Goal: Task Accomplishment & Management: Complete application form

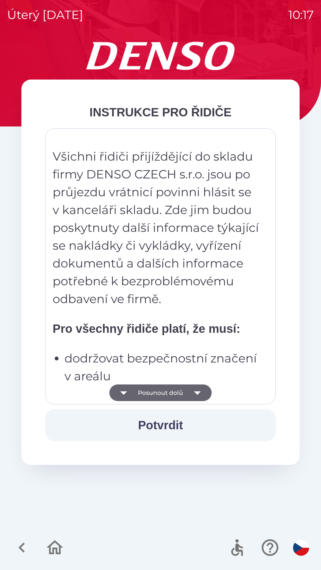
click at [172, 428] on button "Potvrdit" at bounding box center [160, 425] width 231 height 32
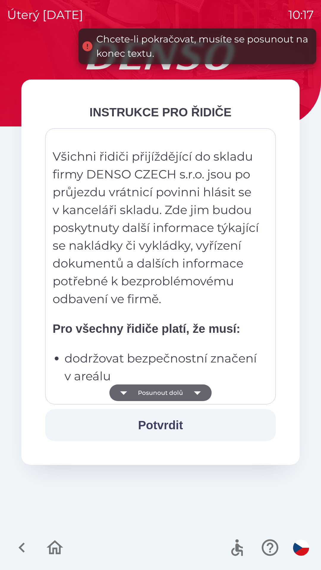
click at [185, 391] on button "Posunout dolů" at bounding box center [160, 393] width 102 height 17
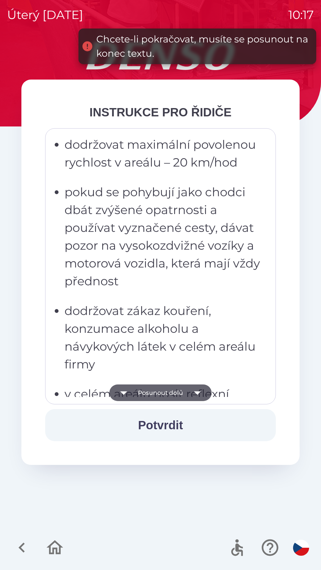
click at [175, 426] on button "Potvrdit" at bounding box center [160, 425] width 231 height 32
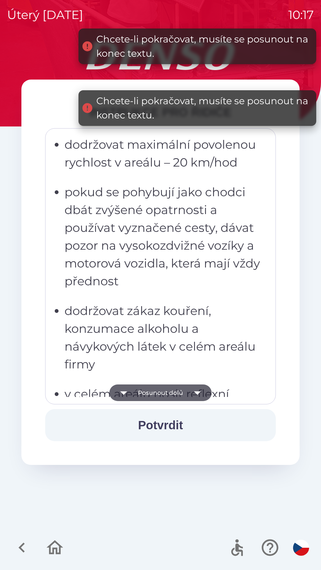
click at [178, 396] on button "Posunout dolů" at bounding box center [160, 393] width 102 height 17
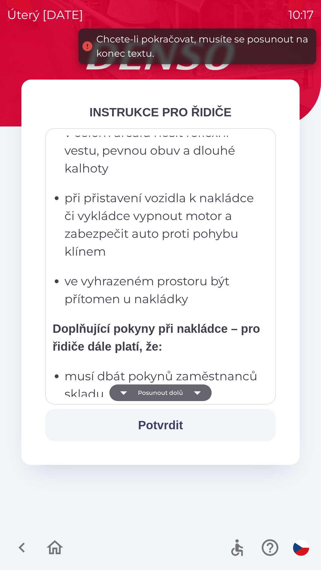
click at [170, 428] on button "Potvrdit" at bounding box center [160, 425] width 231 height 32
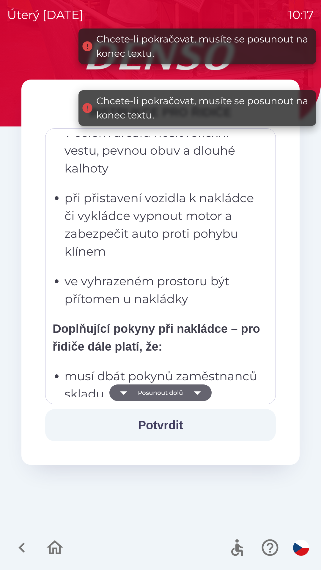
click at [173, 396] on button "Posunout dolů" at bounding box center [160, 393] width 102 height 17
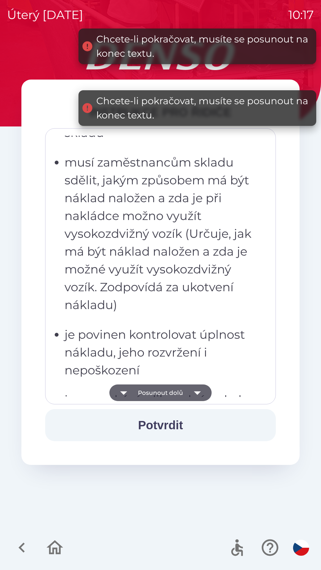
click at [168, 429] on button "Potvrdit" at bounding box center [160, 425] width 231 height 32
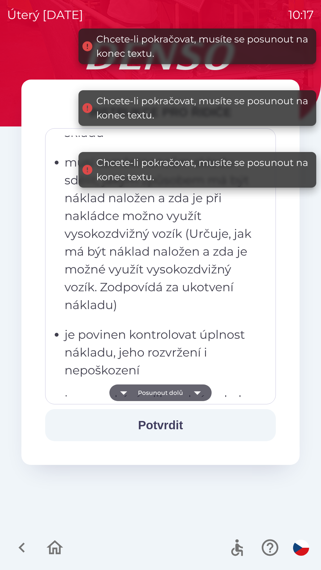
click at [170, 393] on button "Posunout dolů" at bounding box center [160, 393] width 102 height 17
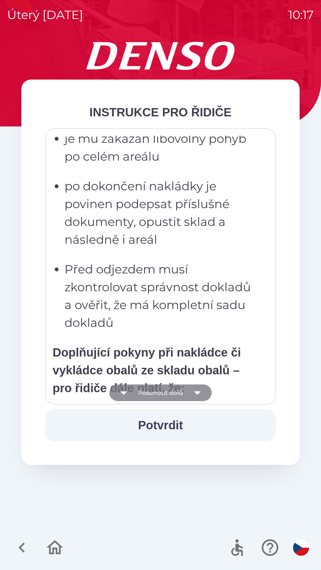
click at [171, 394] on button "Posunout dolů" at bounding box center [160, 393] width 102 height 17
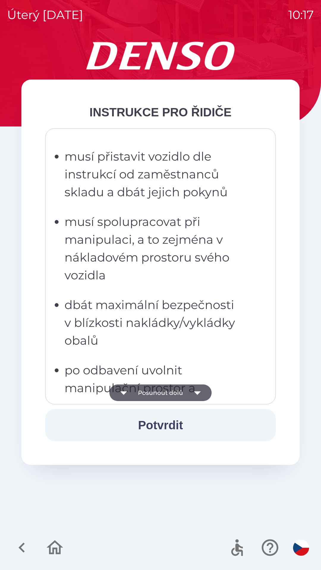
click at [174, 394] on button "Posunout dolů" at bounding box center [160, 393] width 102 height 17
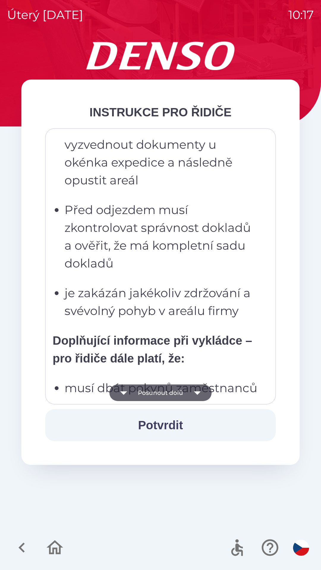
click at [168, 394] on button "Posunout dolů" at bounding box center [160, 393] width 102 height 17
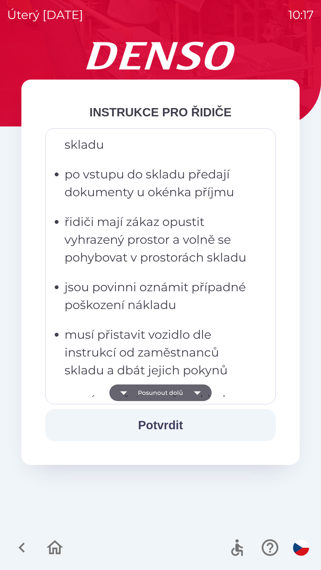
click at [156, 397] on button "Posunout dolů" at bounding box center [160, 393] width 102 height 17
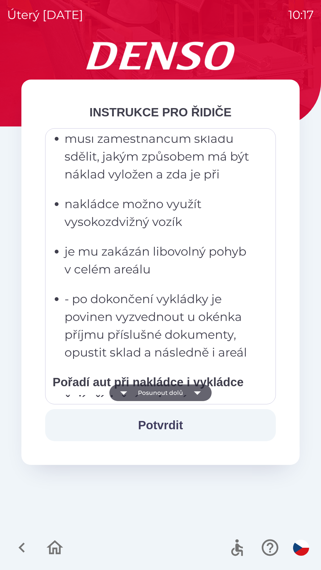
click at [156, 392] on button "Posunout dolů" at bounding box center [160, 393] width 102 height 17
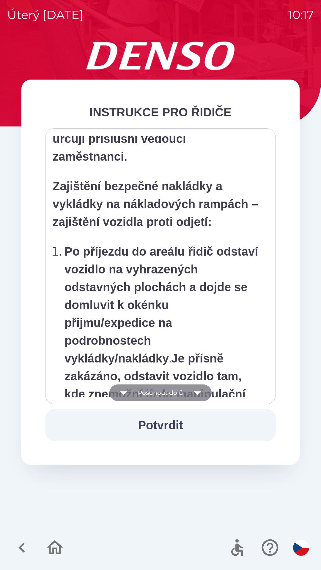
click at [157, 393] on button "Posunout dolů" at bounding box center [160, 393] width 102 height 17
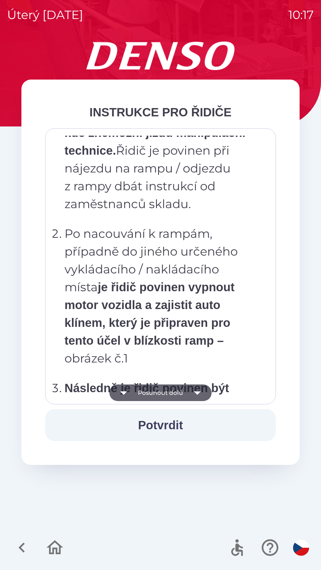
click at [155, 393] on button "Posunout dolů" at bounding box center [160, 393] width 102 height 17
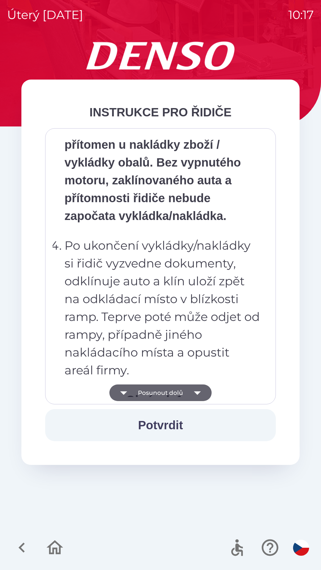
click at [157, 393] on button "Posunout dolů" at bounding box center [160, 393] width 102 height 17
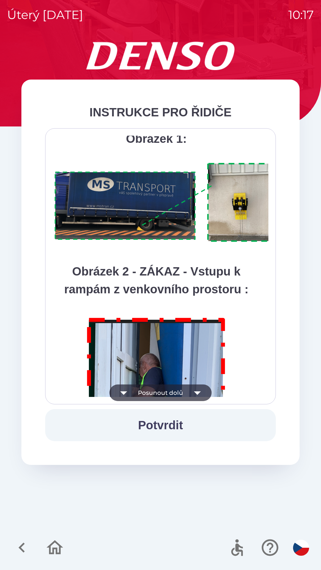
click at [161, 393] on button "Posunout dolů" at bounding box center [160, 393] width 102 height 17
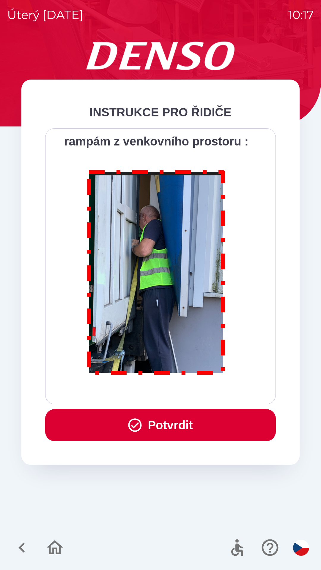
click at [169, 431] on button "Potvrdit" at bounding box center [160, 425] width 231 height 32
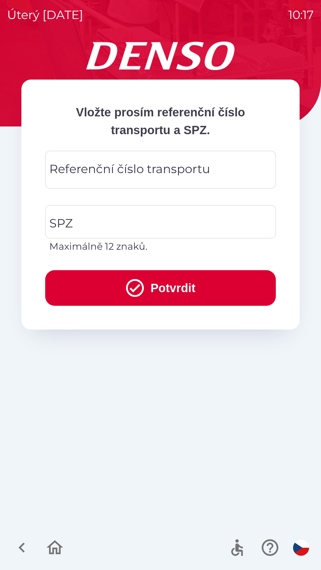
click at [225, 172] on input "Referenční číslo transportu" at bounding box center [160, 169] width 216 height 23
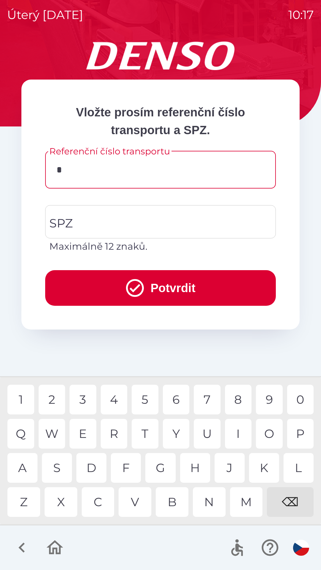
click at [26, 499] on div "Z" at bounding box center [23, 502] width 33 height 30
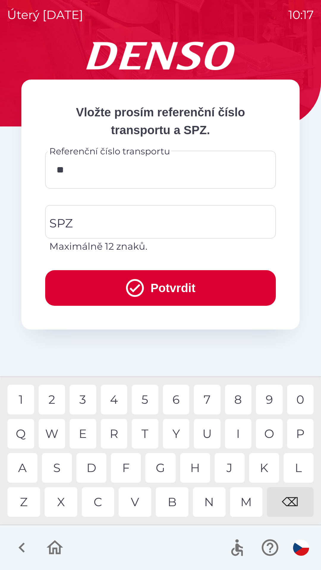
click at [299, 403] on div "0" at bounding box center [300, 400] width 27 height 30
click at [84, 400] on div "3" at bounding box center [83, 400] width 27 height 30
type input "*******"
click at [126, 224] on input "SPZ" at bounding box center [156, 222] width 216 height 28
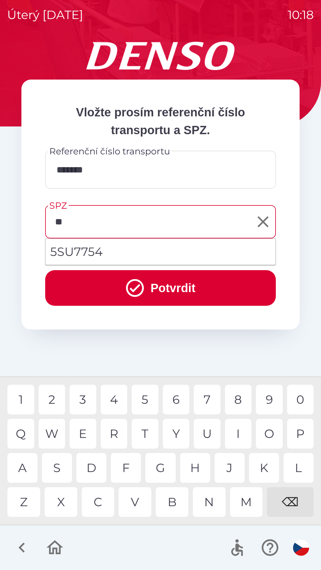
click at [56, 472] on div "S" at bounding box center [57, 468] width 30 height 30
click at [203, 437] on div "U" at bounding box center [207, 434] width 27 height 30
type input "*******"
click at [181, 286] on button "Potvrdit" at bounding box center [160, 288] width 231 height 36
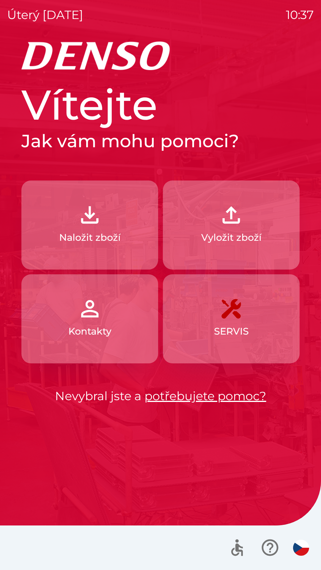
click at [120, 234] on p "Naložit zboží" at bounding box center [89, 238] width 61 height 14
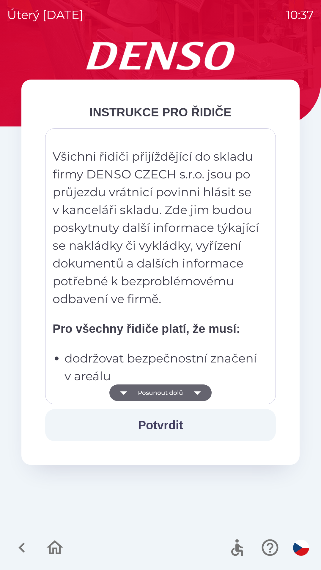
click at [119, 317] on div "Všichni řidiči přijíždějící do skladu firmy DENSO CZECH s.r.o. jsou po průjezdu…" at bounding box center [161, 266] width 216 height 261
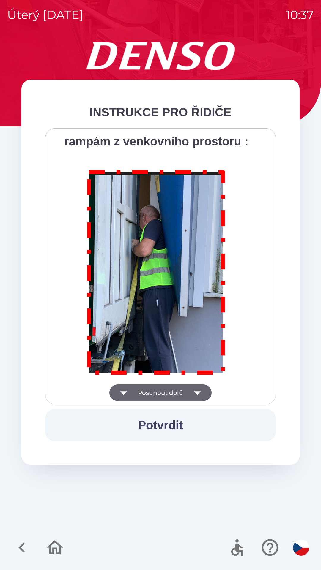
scroll to position [3338, 0]
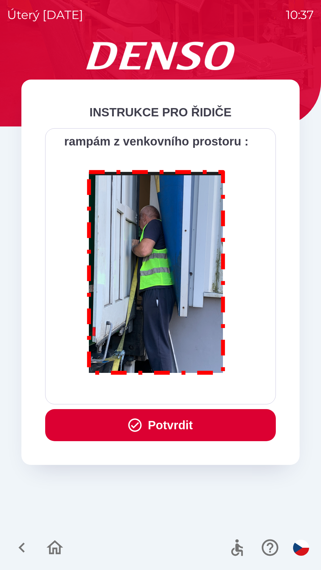
click at [177, 431] on button "Potvrdit" at bounding box center [160, 425] width 231 height 32
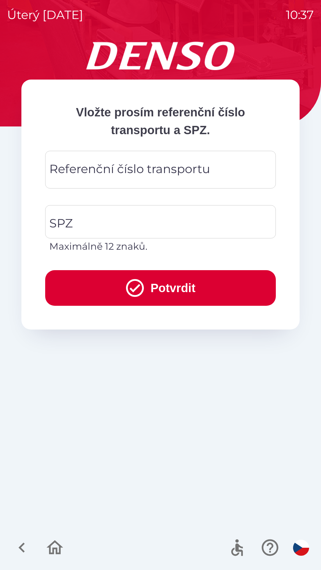
click at [95, 168] on div "Referenční číslo transportu Referenční číslo transportu" at bounding box center [160, 170] width 231 height 38
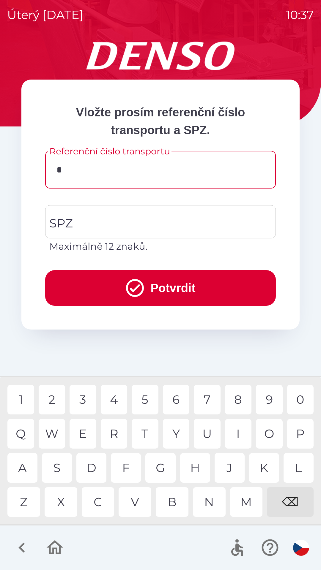
click at [93, 470] on div "D" at bounding box center [91, 468] width 30 height 30
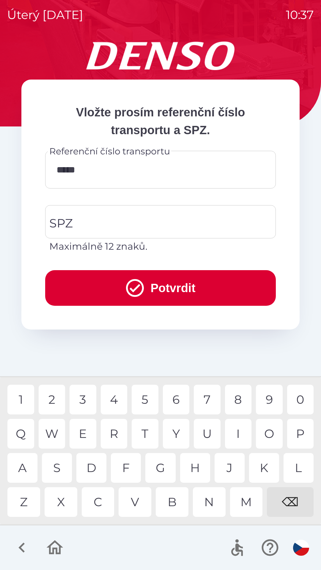
type input "******"
click at [113, 222] on input "SPZ" at bounding box center [156, 222] width 216 height 28
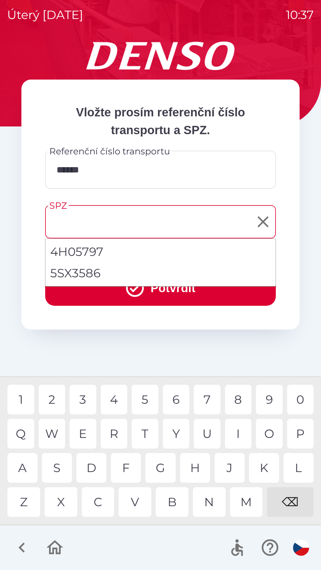
click at [81, 275] on li "5SX3586" at bounding box center [160, 273] width 230 height 21
type input "*******"
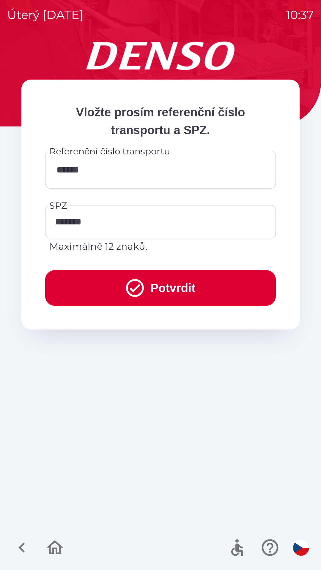
click at [201, 292] on button "Potvrdit" at bounding box center [160, 288] width 231 height 36
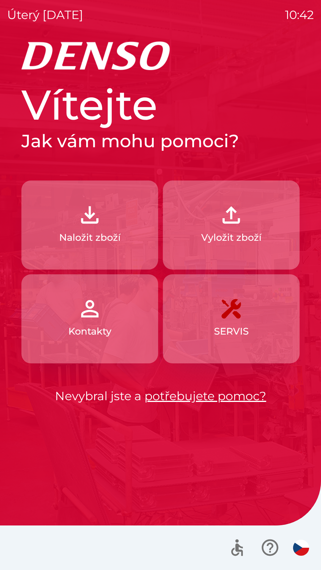
click at [117, 238] on p "Naložit zboží" at bounding box center [89, 238] width 61 height 14
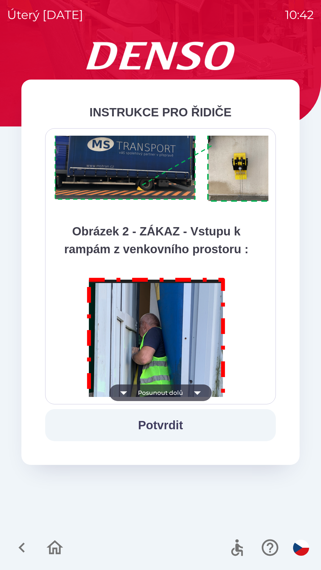
scroll to position [3338, 0]
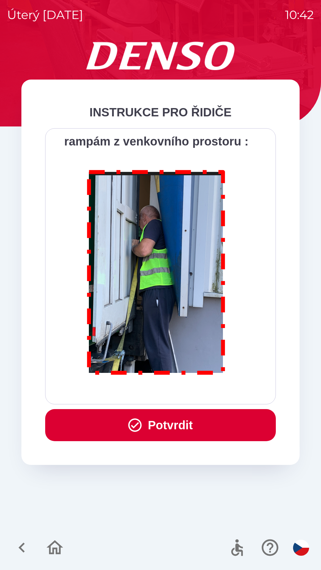
click at [183, 426] on button "Potvrdit" at bounding box center [160, 425] width 231 height 32
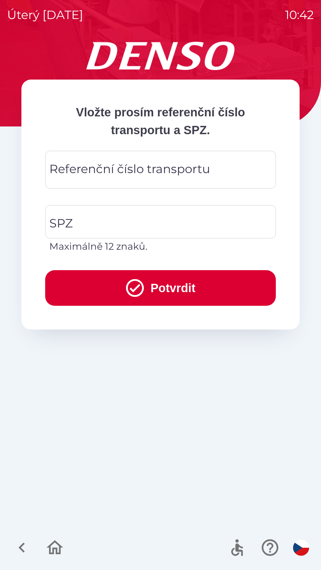
click at [179, 175] on div "Referenční číslo transportu Referenční číslo transportu" at bounding box center [160, 170] width 231 height 38
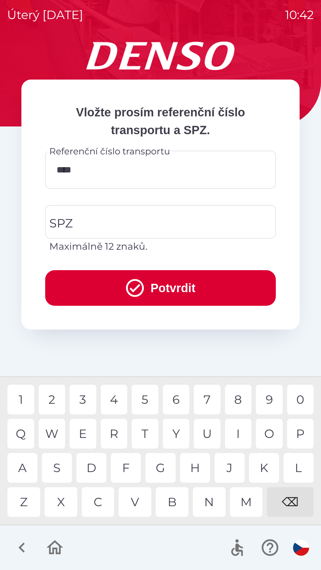
click at [22, 399] on div "1" at bounding box center [20, 400] width 27 height 30
click at [206, 402] on div "7" at bounding box center [207, 400] width 27 height 30
type input "******"
click at [144, 228] on input "SPZ" at bounding box center [156, 222] width 216 height 28
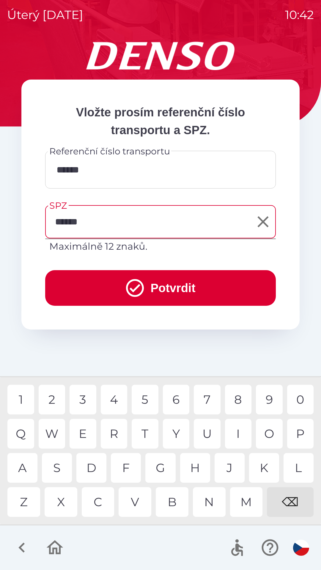
click at [210, 409] on div "7" at bounding box center [207, 400] width 27 height 30
type input "*******"
click at [120, 405] on div "4" at bounding box center [114, 400] width 27 height 30
click at [240, 294] on button "Potvrdit" at bounding box center [160, 288] width 231 height 36
